Goal: Navigation & Orientation: Find specific page/section

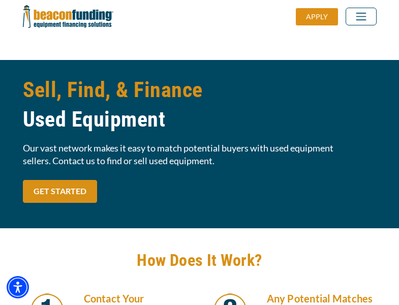
scroll to position [863, 0]
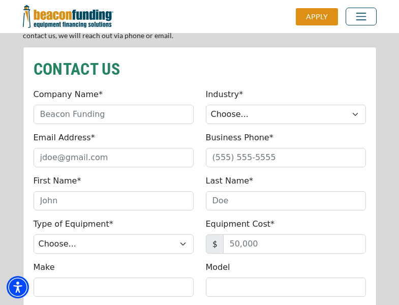
scroll to position [863, 0]
